Goal: Task Accomplishment & Management: Use online tool/utility

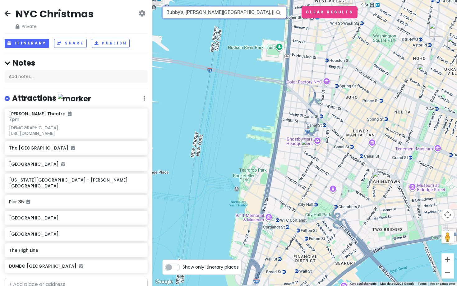
click at [254, 7] on input "Bubby's, [PERSON_NAME][GEOGRAPHIC_DATA], [US_STATE], [GEOGRAPHIC_DATA], [GEOGRA…" at bounding box center [224, 12] width 124 height 12
click at [254, 10] on input "Bubby's, [PERSON_NAME][GEOGRAPHIC_DATA], [US_STATE], [GEOGRAPHIC_DATA], [GEOGRA…" at bounding box center [224, 12] width 124 height 12
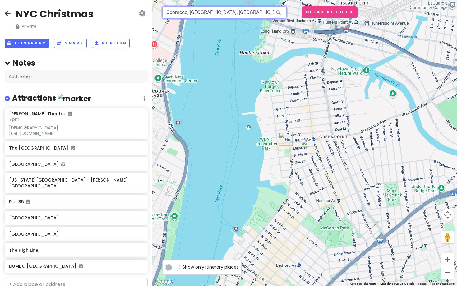
click at [208, 13] on input "Oxomoco, [GEOGRAPHIC_DATA], [GEOGRAPHIC_DATA], [GEOGRAPHIC_DATA], [GEOGRAPHIC_D…" at bounding box center [224, 12] width 124 height 12
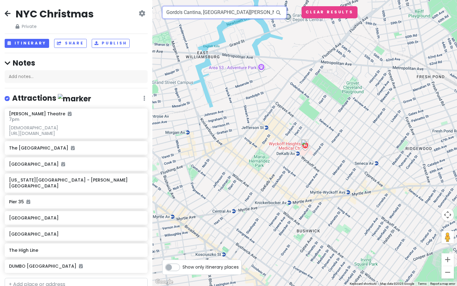
click at [211, 12] on input "Gordo's Cantina, [GEOGRAPHIC_DATA][PERSON_NAME], [GEOGRAPHIC_DATA], [GEOGRAPHIC…" at bounding box center [224, 12] width 124 height 12
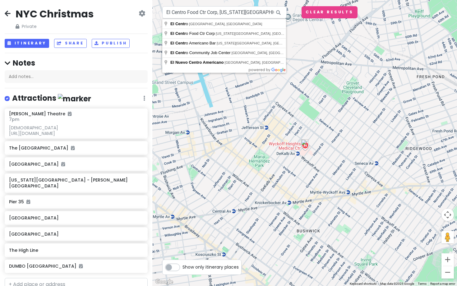
drag, startPoint x: 211, startPoint y: 12, endPoint x: 196, endPoint y: 31, distance: 24.8
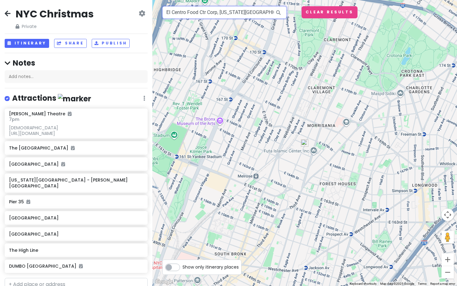
click at [224, 14] on input "El Centro Food Ctr Corp, [US_STATE][GEOGRAPHIC_DATA], [GEOGRAPHIC_DATA], [GEOGR…" at bounding box center [224, 12] width 124 height 12
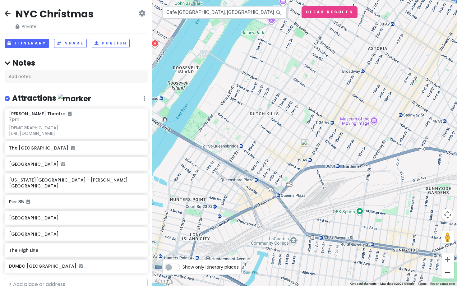
click at [448, 272] on button "Zoom out" at bounding box center [448, 272] width 12 height 12
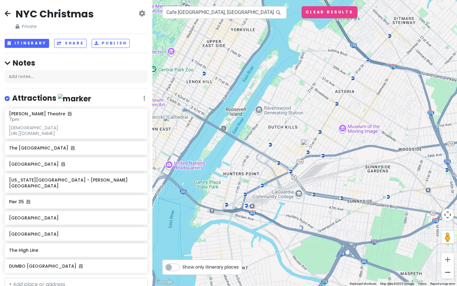
click at [447, 270] on button "Zoom out" at bounding box center [448, 272] width 12 height 12
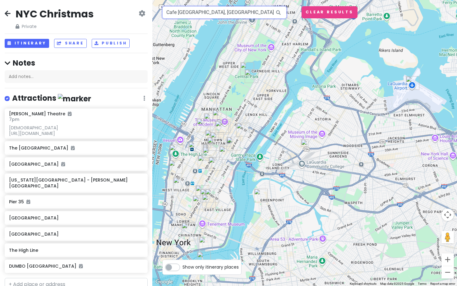
click at [220, 12] on input "Cafe [GEOGRAPHIC_DATA], [GEOGRAPHIC_DATA], [GEOGRAPHIC_DATA], [GEOGRAPHIC_DATA]" at bounding box center [224, 12] width 124 height 12
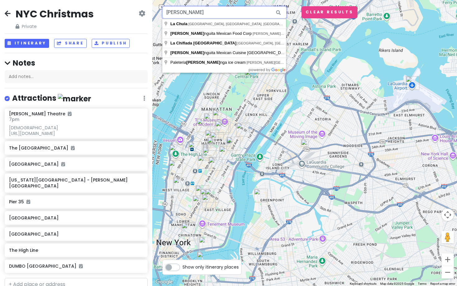
type input "la chilaq"
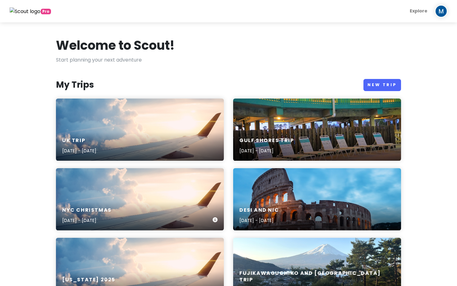
click at [129, 195] on div "NYC Christmas Dec 22, 2025 - Dec 26, 2025" at bounding box center [140, 199] width 168 height 62
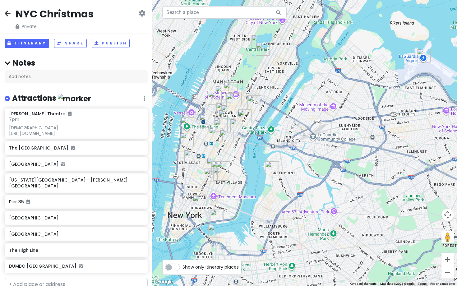
click at [383, 26] on div at bounding box center [304, 143] width 305 height 286
click at [255, 10] on input "text" at bounding box center [224, 12] width 124 height 12
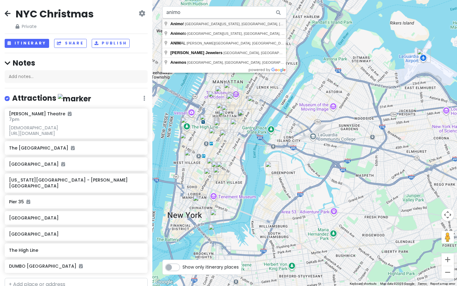
type input "Animo!, 2nd Avenue, New York, NY, USA"
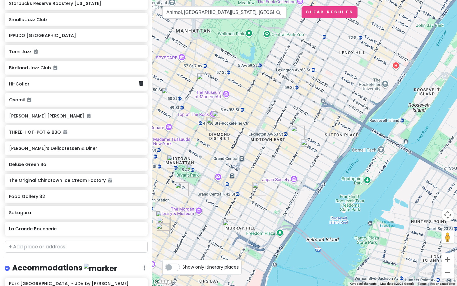
scroll to position [331, 0]
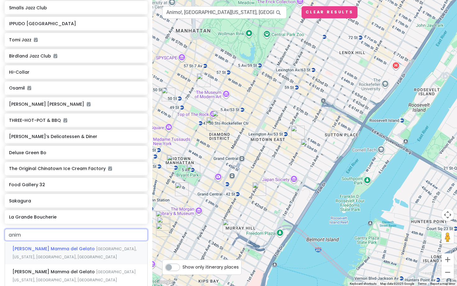
type input "animo"
click at [45, 246] on span "[GEOGRAPHIC_DATA][US_STATE], [GEOGRAPHIC_DATA], [GEOGRAPHIC_DATA]" at bounding box center [72, 252] width 121 height 13
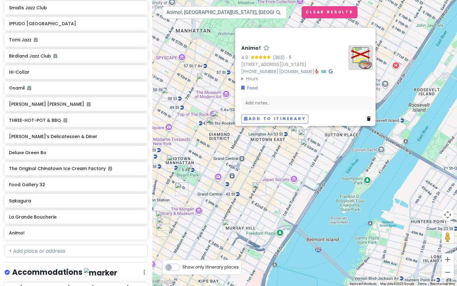
click at [296, 130] on img "Tomi Jazz" at bounding box center [298, 133] width 14 height 14
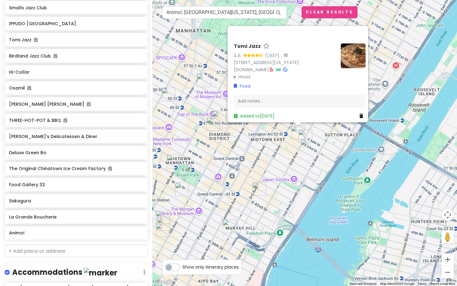
click at [306, 135] on img "Animo!" at bounding box center [306, 136] width 14 height 14
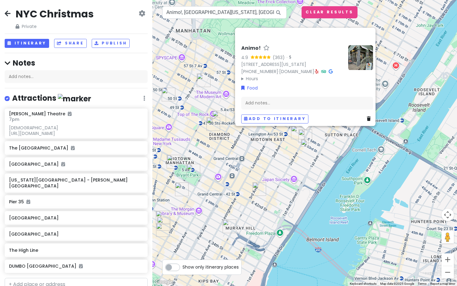
scroll to position [0, 0]
click at [36, 44] on button "Itinerary" at bounding box center [27, 43] width 44 height 9
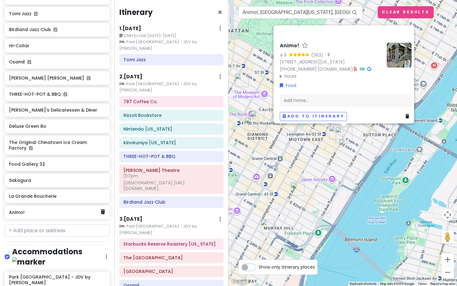
scroll to position [364, 0]
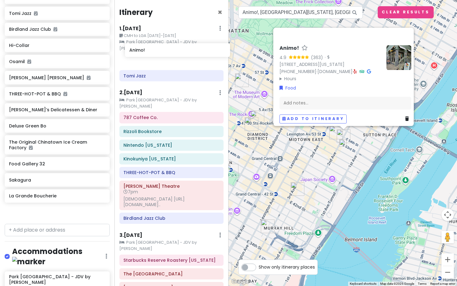
drag, startPoint x: 30, startPoint y: 220, endPoint x: 151, endPoint y: 55, distance: 203.9
click at [151, 55] on div "NYC Christmas Private Change Dates Make a Copy Delete Trip Give Feedback 💡 Supp…" at bounding box center [228, 143] width 457 height 286
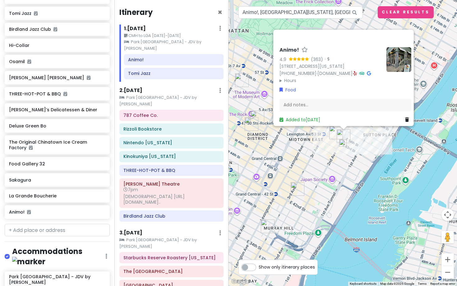
scroll to position [0, 0]
click at [320, 180] on div "Animo! 4.9 (363) · 1004 2nd Ave, New York, NY 10022, USA (212) 837-1791 · animo…" at bounding box center [343, 143] width 229 height 286
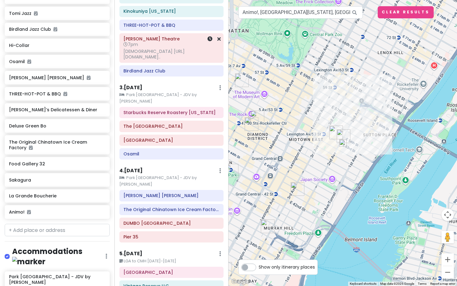
scroll to position [145, 0]
click at [335, 132] on img "Tomi Jazz" at bounding box center [337, 133] width 14 height 14
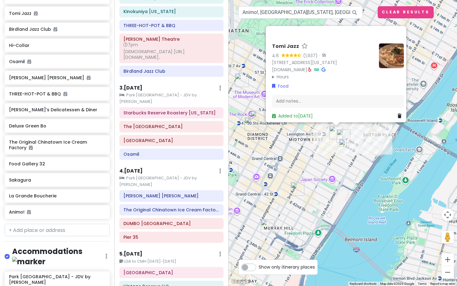
click at [343, 133] on img "Animo!" at bounding box center [344, 136] width 14 height 14
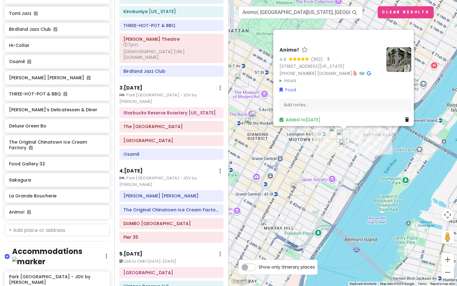
click at [301, 170] on div "Animo! 4.9 (363) · 1004 2nd Ave, New York, NY 10022, USA (212) 837-1791 · animo…" at bounding box center [343, 143] width 229 height 286
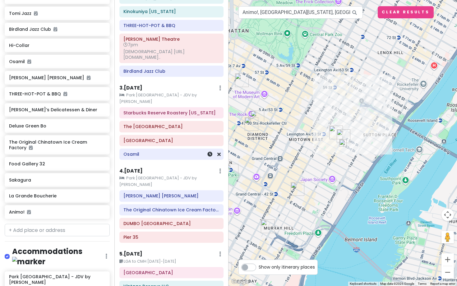
click at [178, 152] on h6 "Osamil" at bounding box center [172, 155] width 96 height 6
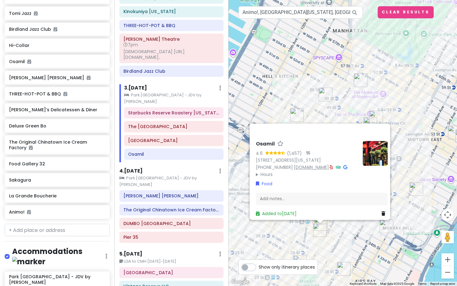
click at [294, 166] on link "www.osamil.com" at bounding box center [311, 167] width 35 height 6
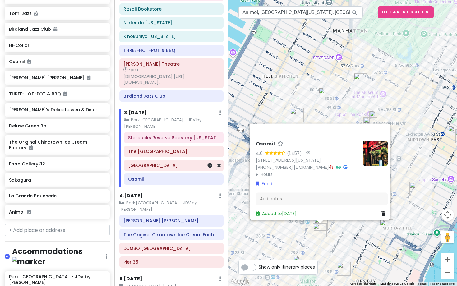
scroll to position [119, 0]
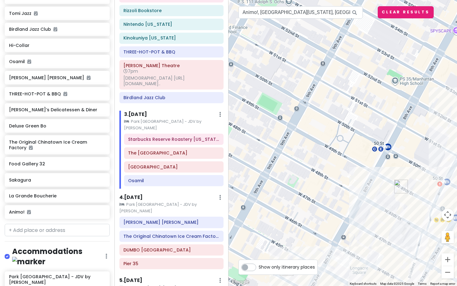
click at [390, 16] on button "Clear Results" at bounding box center [406, 12] width 56 height 12
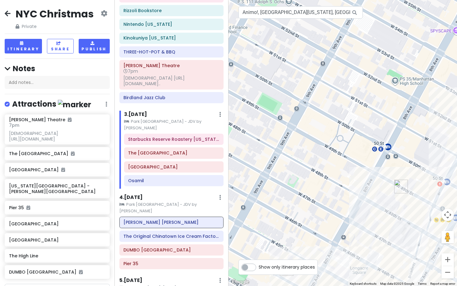
scroll to position [0, 0]
click at [10, 11] on div "NYC Christmas Private Change Dates Make a Copy Delete Trip Give Feedback 💡 Supp…" at bounding box center [57, 18] width 105 height 22
click at [7, 14] on icon at bounding box center [8, 13] width 6 height 5
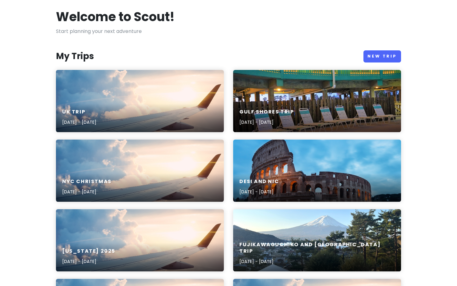
scroll to position [37, 0]
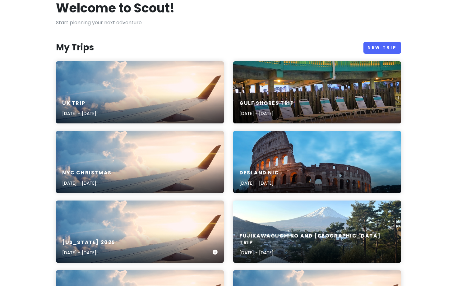
click at [82, 238] on div "Virginia 2025 Sep 12, 2025 - Sep 21, 2025" at bounding box center [140, 248] width 168 height 30
